Goal: Task Accomplishment & Management: Complete application form

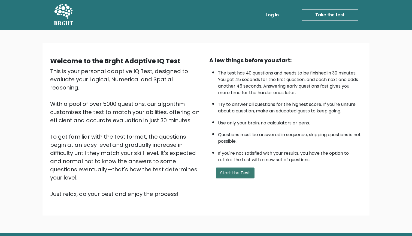
click at [231, 178] on button "Start the Test" at bounding box center [235, 172] width 39 height 11
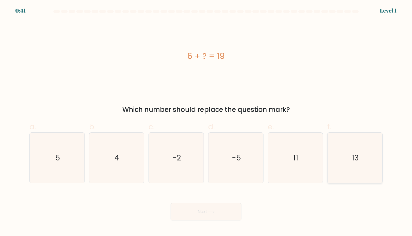
click at [345, 153] on icon "13" at bounding box center [355, 157] width 50 height 50
click at [206, 121] on input "f. 13" at bounding box center [206, 120] width 0 height 4
radio input "true"
click at [223, 211] on button "Next" at bounding box center [206, 211] width 71 height 17
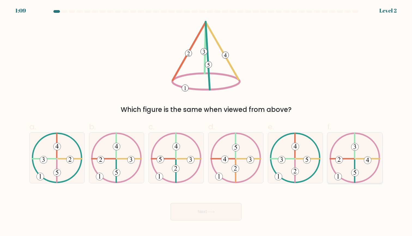
click at [355, 158] on icon at bounding box center [354, 157] width 51 height 50
click at [206, 121] on input "f." at bounding box center [206, 120] width 0 height 4
radio input "true"
click at [238, 202] on div "Next" at bounding box center [206, 205] width 360 height 31
click at [212, 210] on icon at bounding box center [210, 211] width 7 height 3
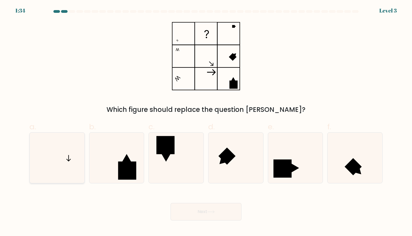
click at [69, 145] on icon at bounding box center [57, 157] width 50 height 50
click at [206, 121] on input "a." at bounding box center [206, 120] width 0 height 4
radio input "true"
click at [196, 202] on div "Next" at bounding box center [206, 205] width 360 height 31
click at [197, 214] on button "Next" at bounding box center [206, 211] width 71 height 17
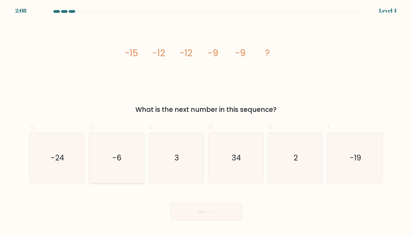
click at [126, 158] on icon "-6" at bounding box center [116, 157] width 50 height 50
click at [206, 121] on input "b. -6" at bounding box center [206, 120] width 0 height 4
radio input "true"
click at [206, 216] on button "Next" at bounding box center [206, 211] width 71 height 17
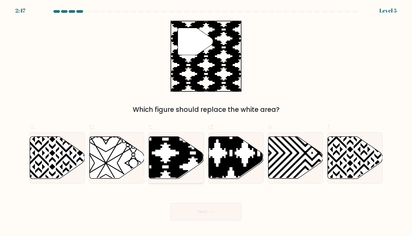
click at [166, 149] on icon at bounding box center [176, 157] width 55 height 42
click at [206, 121] on input "c." at bounding box center [206, 120] width 0 height 4
radio input "true"
click at [186, 209] on button "Next" at bounding box center [206, 211] width 71 height 17
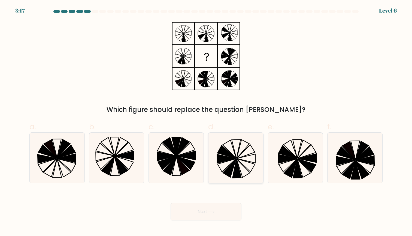
click at [235, 153] on icon at bounding box center [236, 148] width 9 height 19
click at [206, 121] on input "d." at bounding box center [206, 120] width 0 height 4
radio input "true"
click at [207, 211] on button "Next" at bounding box center [206, 211] width 71 height 17
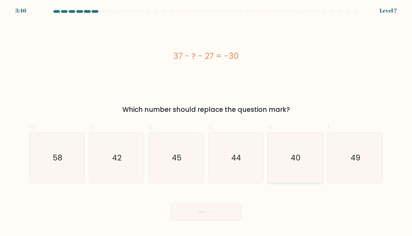
click at [285, 149] on icon "40" at bounding box center [295, 157] width 50 height 50
click at [206, 121] on input "e. 40" at bounding box center [206, 120] width 0 height 4
radio input "true"
click at [229, 209] on button "Next" at bounding box center [206, 211] width 71 height 17
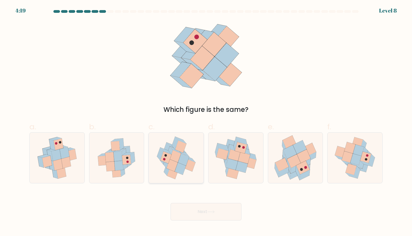
click at [181, 167] on icon at bounding box center [180, 168] width 11 height 12
click at [206, 121] on input "c." at bounding box center [206, 120] width 0 height 4
radio input "true"
click at [230, 171] on icon at bounding box center [233, 172] width 12 height 11
click at [206, 121] on input "d." at bounding box center [206, 120] width 0 height 4
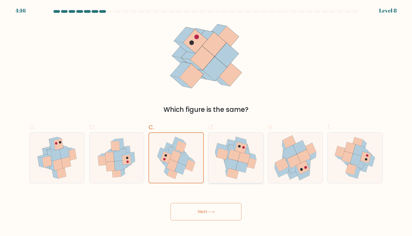
radio input "true"
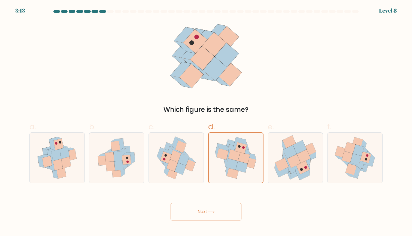
click at [216, 205] on button "Next" at bounding box center [206, 211] width 71 height 17
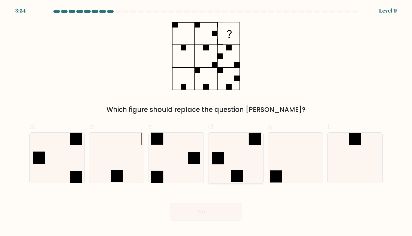
click at [230, 158] on icon at bounding box center [236, 157] width 50 height 50
click at [206, 121] on input "d." at bounding box center [206, 120] width 0 height 4
radio input "true"
click at [193, 165] on icon at bounding box center [176, 157] width 50 height 50
click at [206, 121] on input "c." at bounding box center [206, 120] width 0 height 4
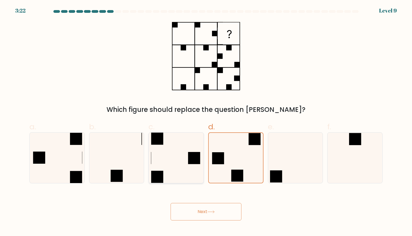
radio input "true"
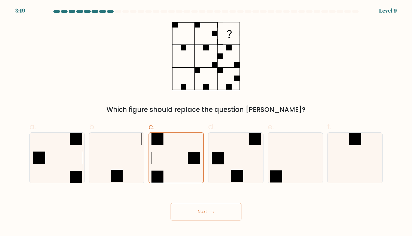
click at [215, 211] on icon at bounding box center [210, 211] width 7 height 3
